Goal: Check status

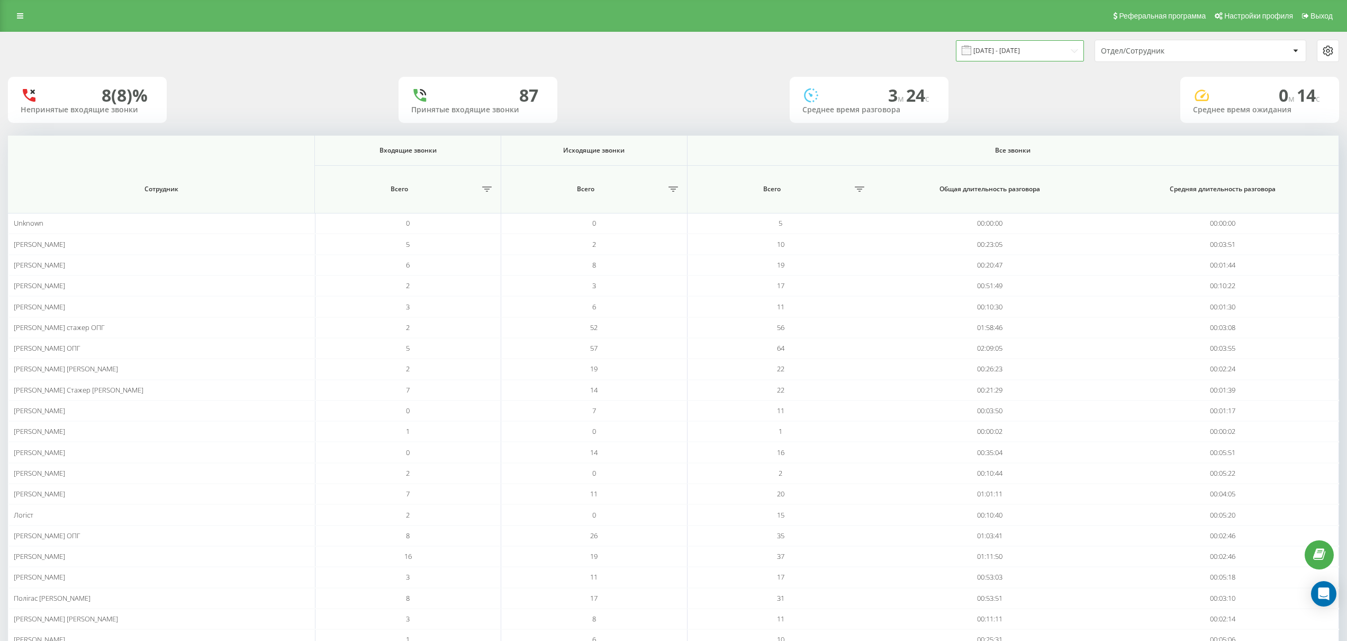
click at [1031, 47] on input "[DATE] - [DATE]" at bounding box center [1020, 50] width 128 height 21
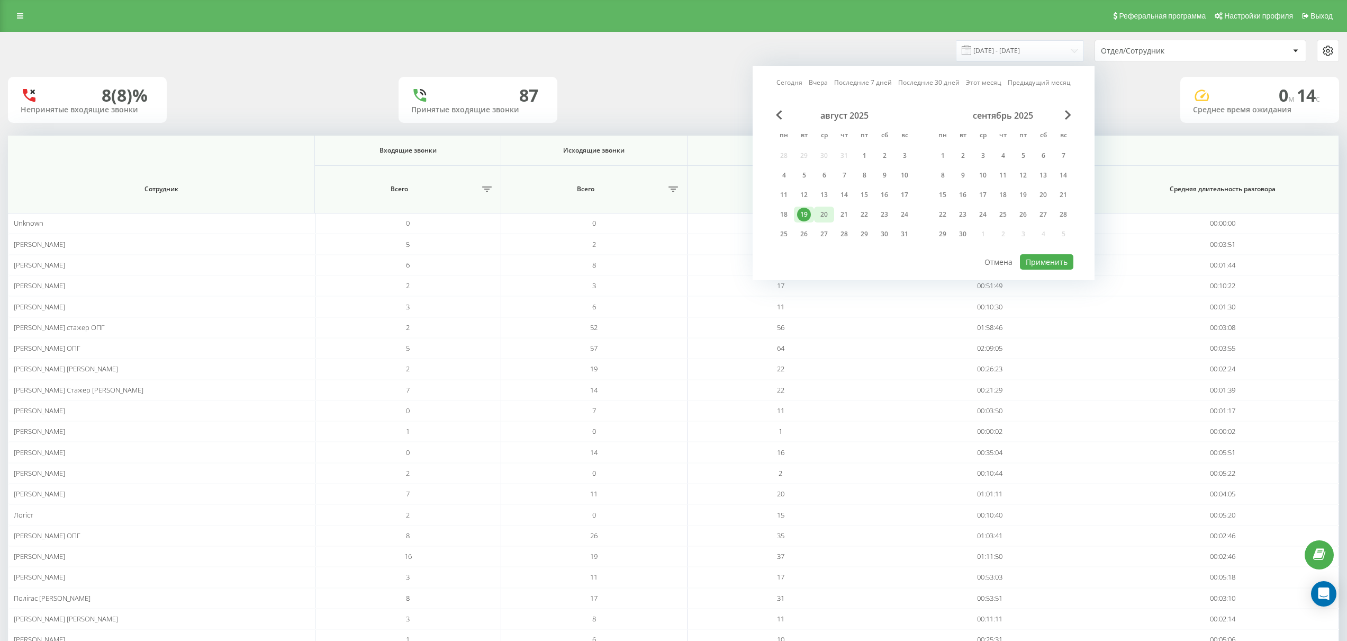
click at [825, 213] on div "20" at bounding box center [824, 215] width 14 height 14
click at [1063, 263] on button "Применить" at bounding box center [1046, 261] width 53 height 15
type input "[DATE] - [DATE]"
